Goal: Information Seeking & Learning: Learn about a topic

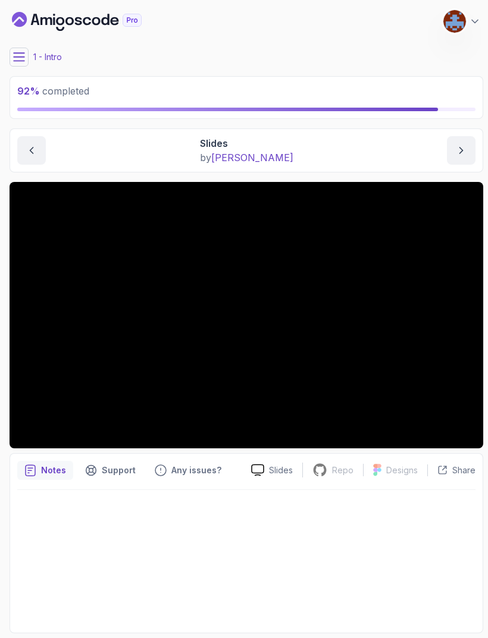
click at [26, 57] on button at bounding box center [19, 57] width 19 height 19
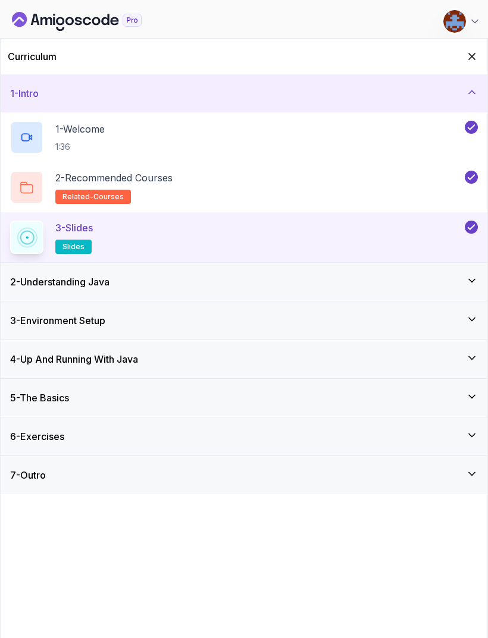
click at [469, 421] on div "6 - Exercises" at bounding box center [244, 437] width 487 height 38
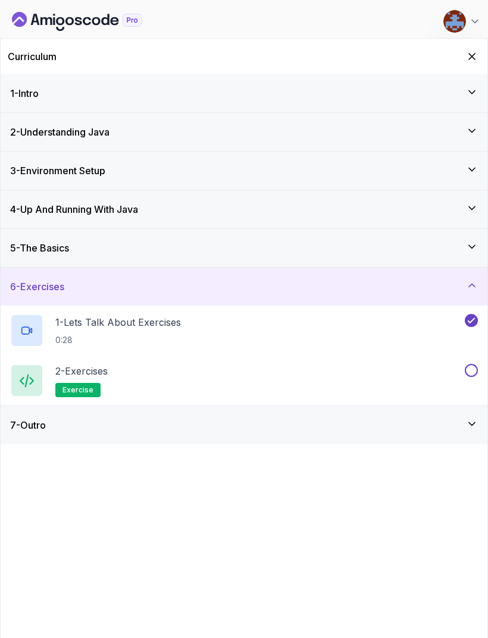
click at [115, 366] on div "2 - Exercises exercise" at bounding box center [236, 380] width 452 height 33
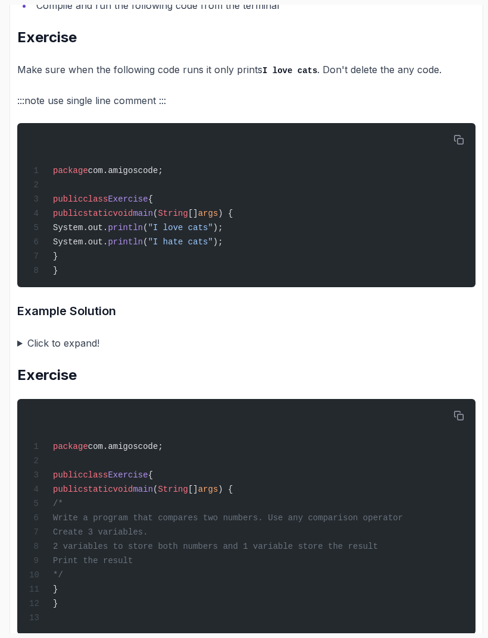
scroll to position [629, 0]
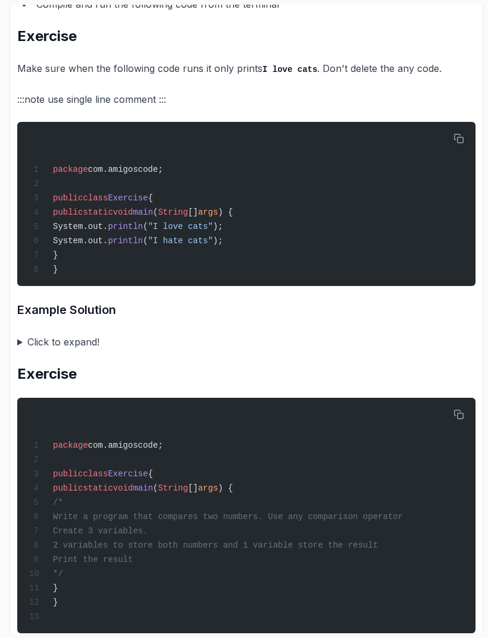
click at [62, 350] on summary "Click to expand!" at bounding box center [246, 342] width 458 height 17
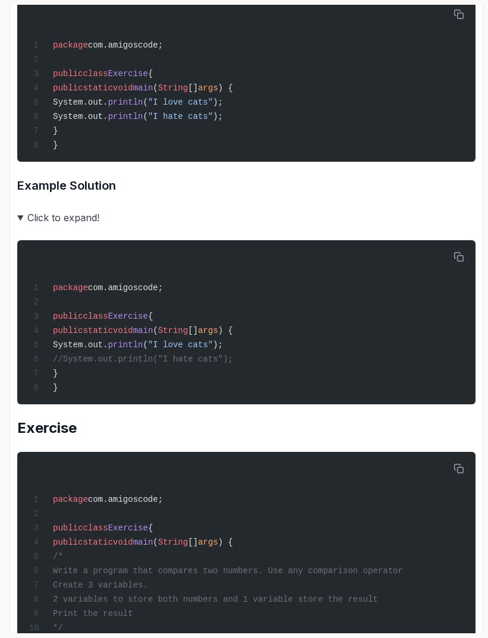
scroll to position [751, 0]
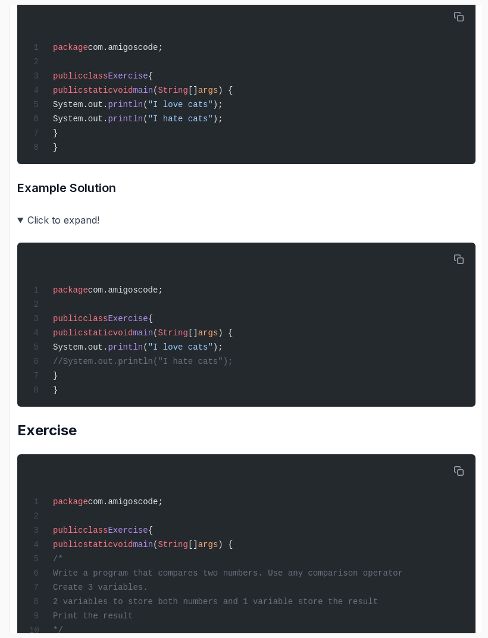
click at [77, 228] on summary "Click to expand!" at bounding box center [246, 220] width 458 height 17
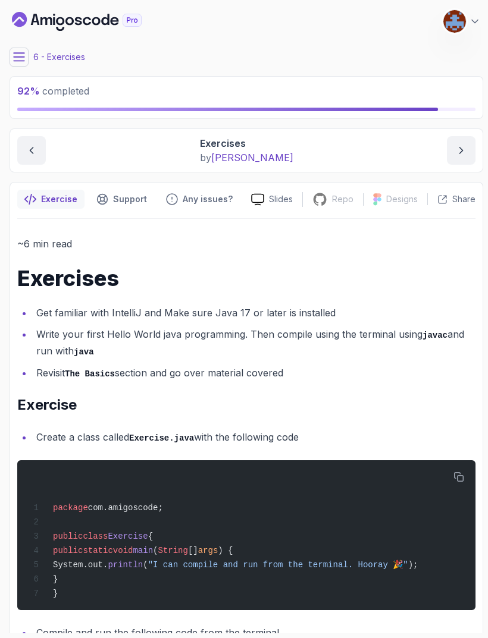
scroll to position [0, 0]
click at [460, 149] on icon "next content" at bounding box center [461, 151] width 12 height 12
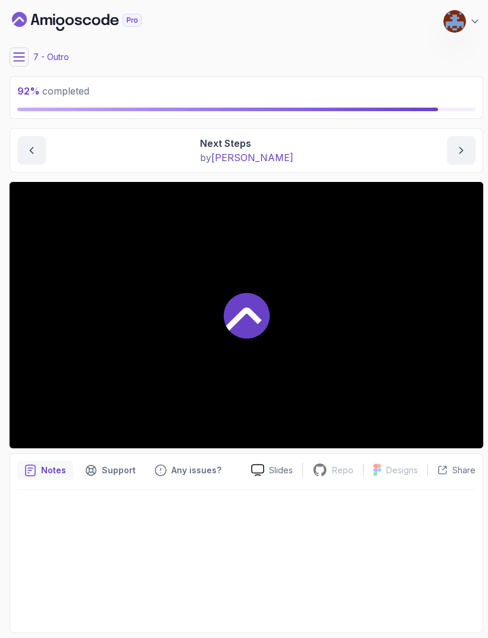
click at [26, 48] on button at bounding box center [19, 57] width 19 height 19
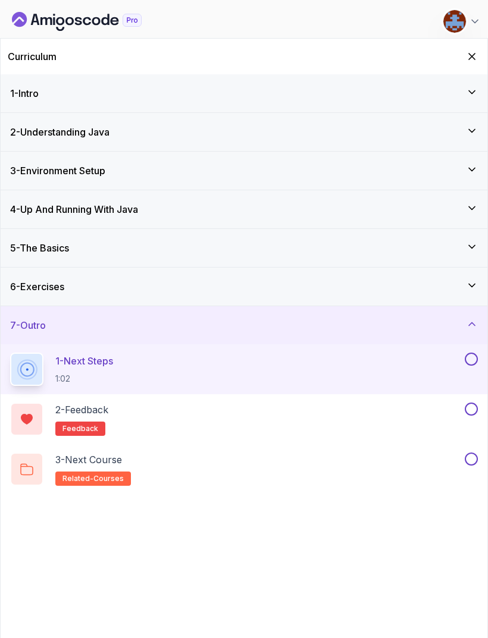
click at [465, 286] on div "6 - Exercises" at bounding box center [244, 287] width 468 height 14
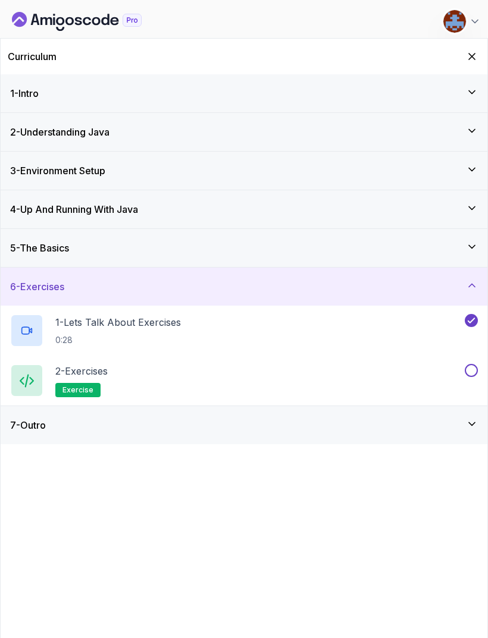
click at [469, 422] on icon at bounding box center [472, 424] width 12 height 12
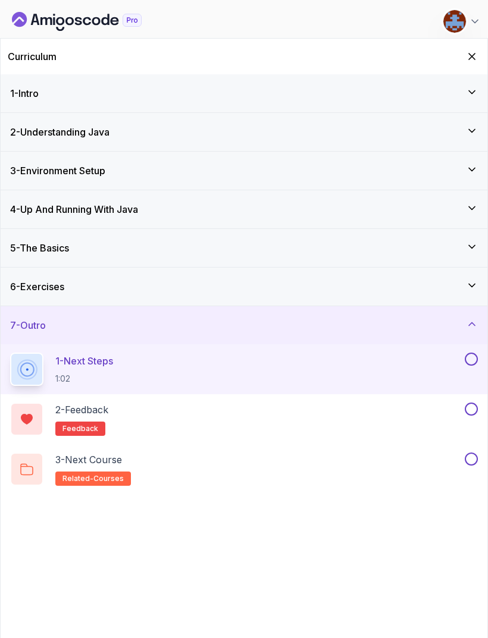
click at [111, 365] on p "1 - Next Steps" at bounding box center [84, 361] width 58 height 14
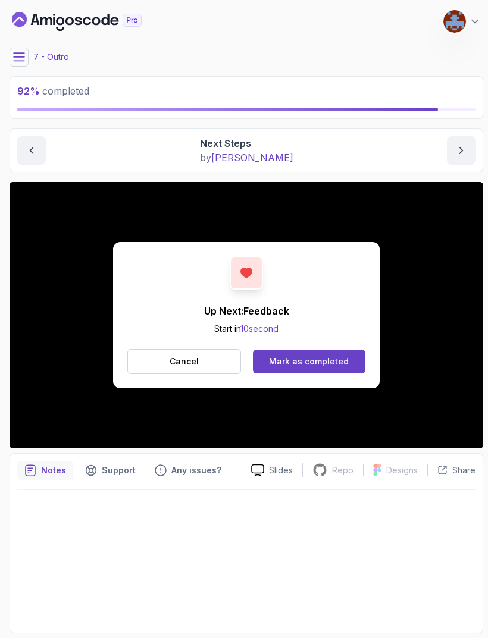
click at [345, 356] on div "Mark as completed" at bounding box center [309, 362] width 80 height 12
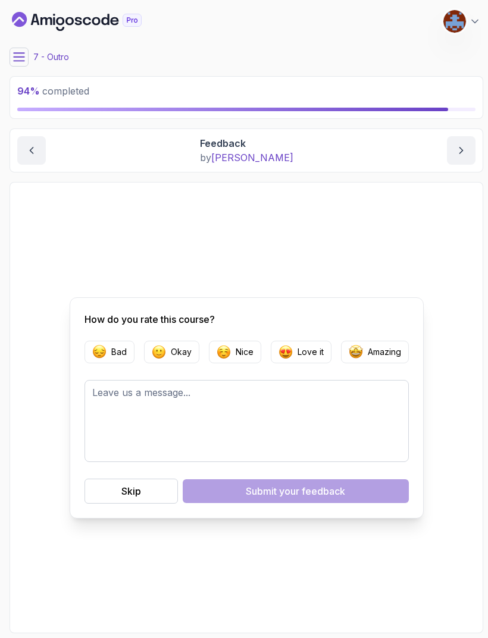
click at [32, 41] on main "My Courses Java for Beginners 33 Points 1 [PERSON_NAME] Student 7 - Outro 94 % …" at bounding box center [247, 319] width 474 height 629
click at [25, 50] on button at bounding box center [19, 57] width 19 height 19
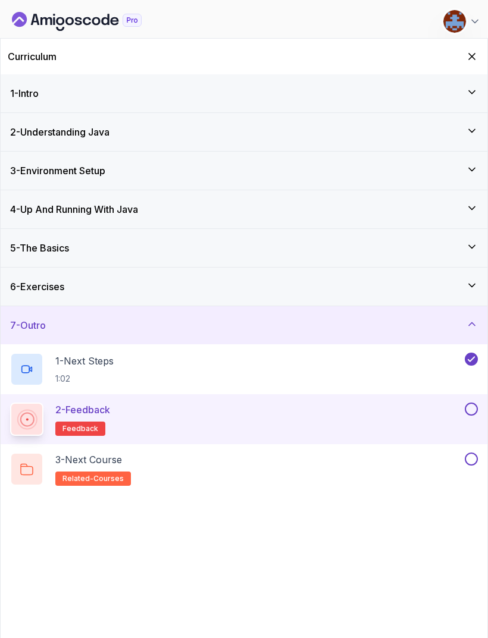
click at [121, 458] on p "3 - Next Course" at bounding box center [88, 460] width 67 height 14
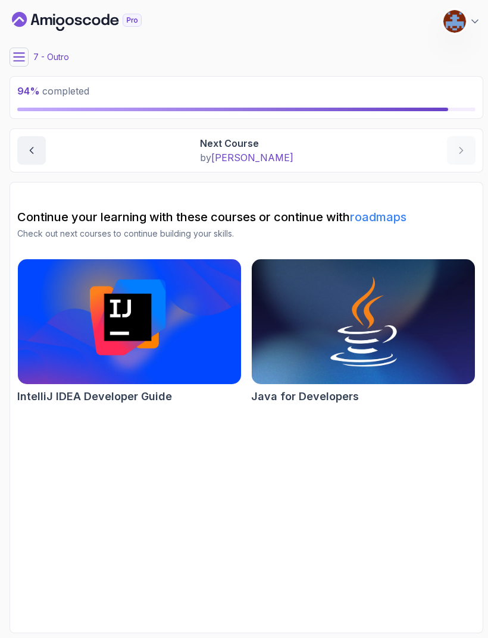
click at [24, 55] on icon at bounding box center [19, 57] width 12 height 12
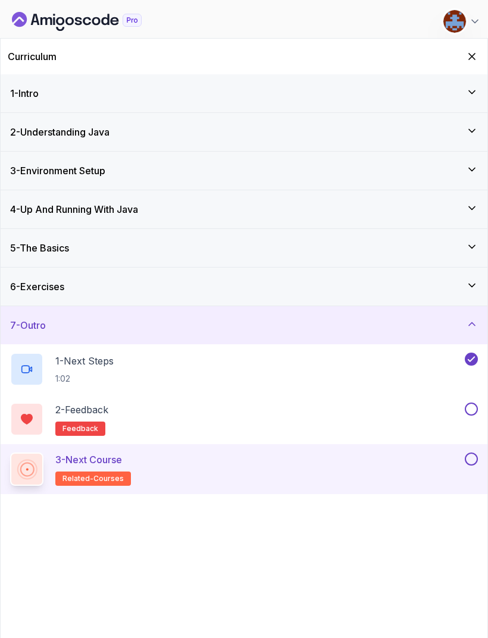
click at [461, 291] on div "6 - Exercises" at bounding box center [244, 287] width 468 height 14
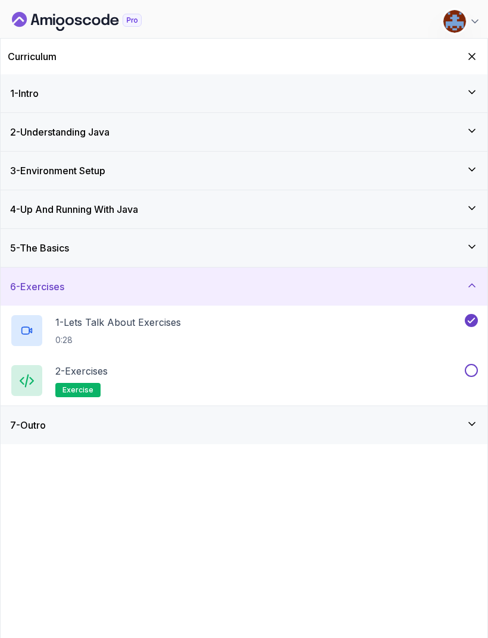
click at [176, 324] on p "1 - Lets Talk About Exercises" at bounding box center [118, 322] width 126 height 14
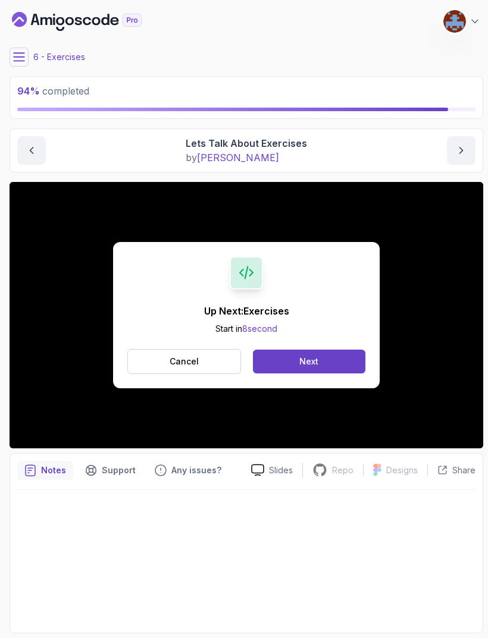
click at [340, 364] on button "Next" at bounding box center [309, 362] width 112 height 24
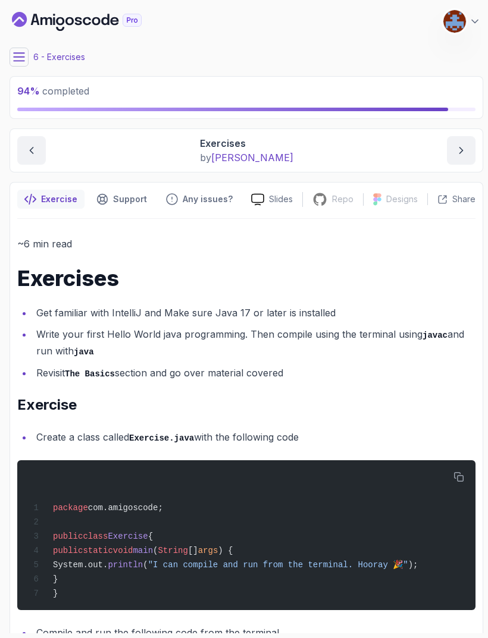
click at [465, 20] on img at bounding box center [454, 21] width 23 height 23
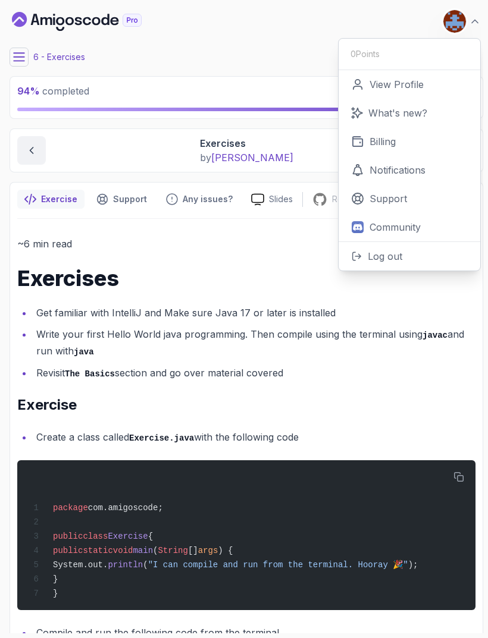
click at [310, 35] on div "My Courses Java for Beginners 33 Points 1 [PERSON_NAME] Student 0 Points View P…" at bounding box center [247, 21] width 474 height 33
